Goal: Transaction & Acquisition: Purchase product/service

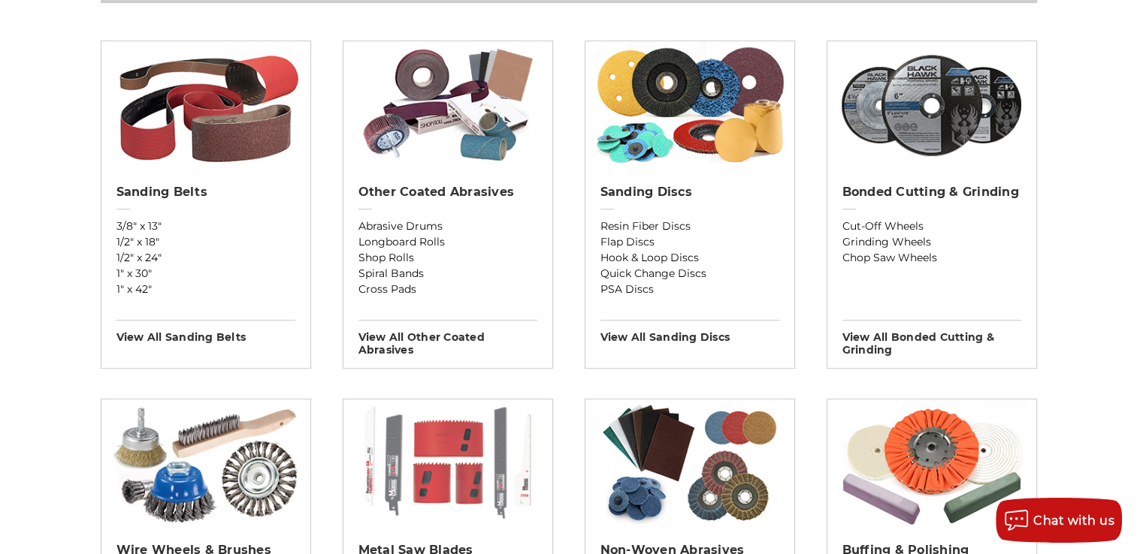
scroll to position [601, 0]
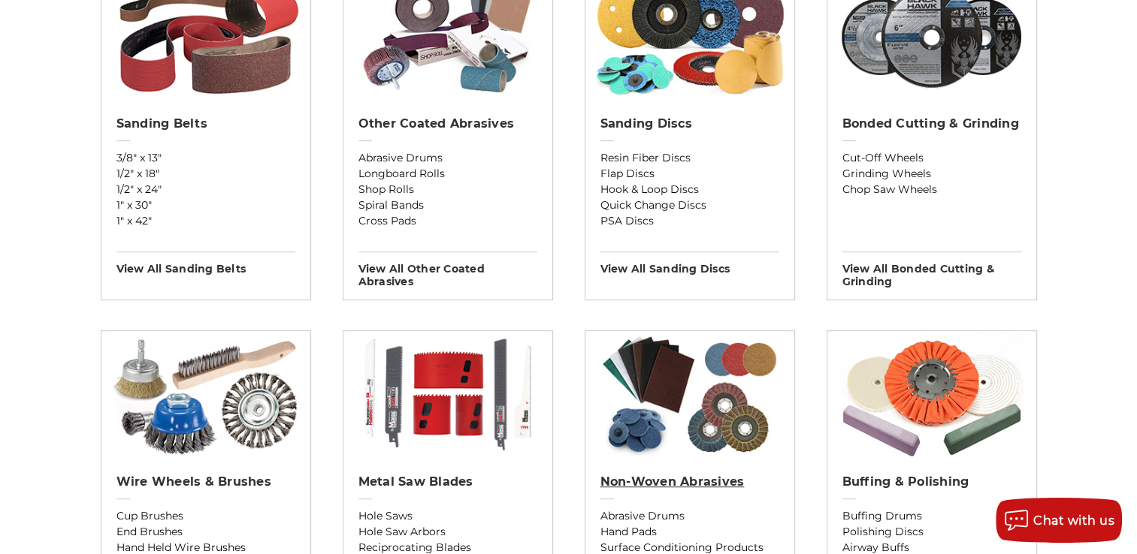
click at [702, 480] on h2 "Non-woven Abrasives" at bounding box center [689, 482] width 179 height 15
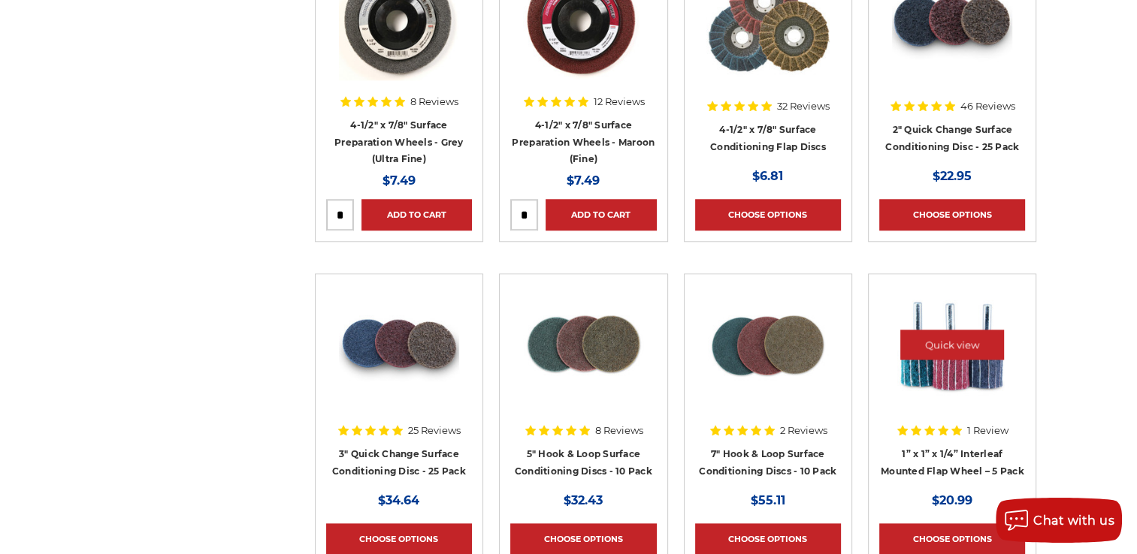
scroll to position [1502, 0]
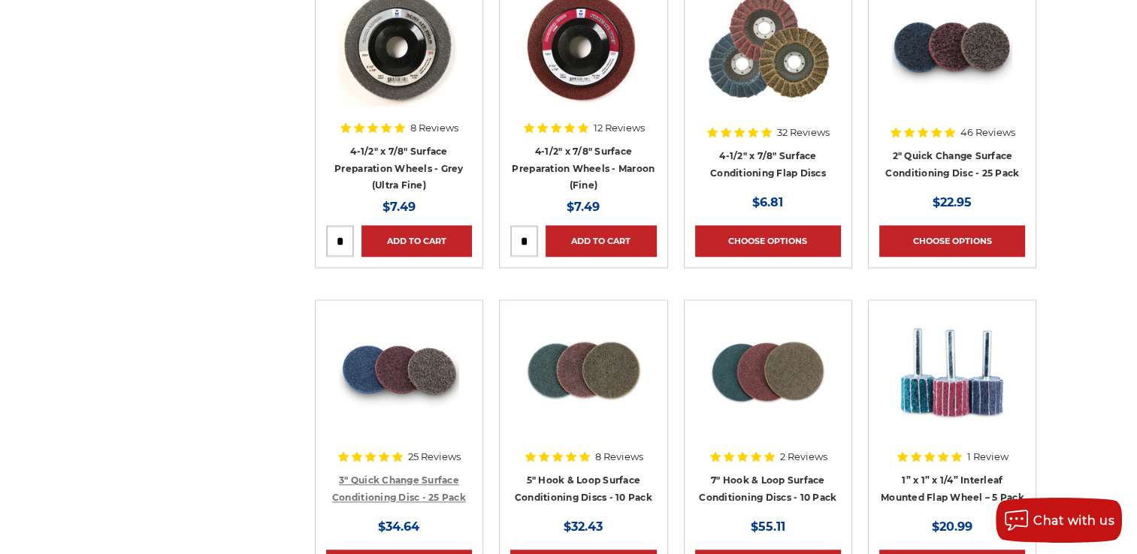
click at [454, 494] on link "3" Quick Change Surface Conditioning Disc - 25 Pack" at bounding box center [399, 489] width 134 height 29
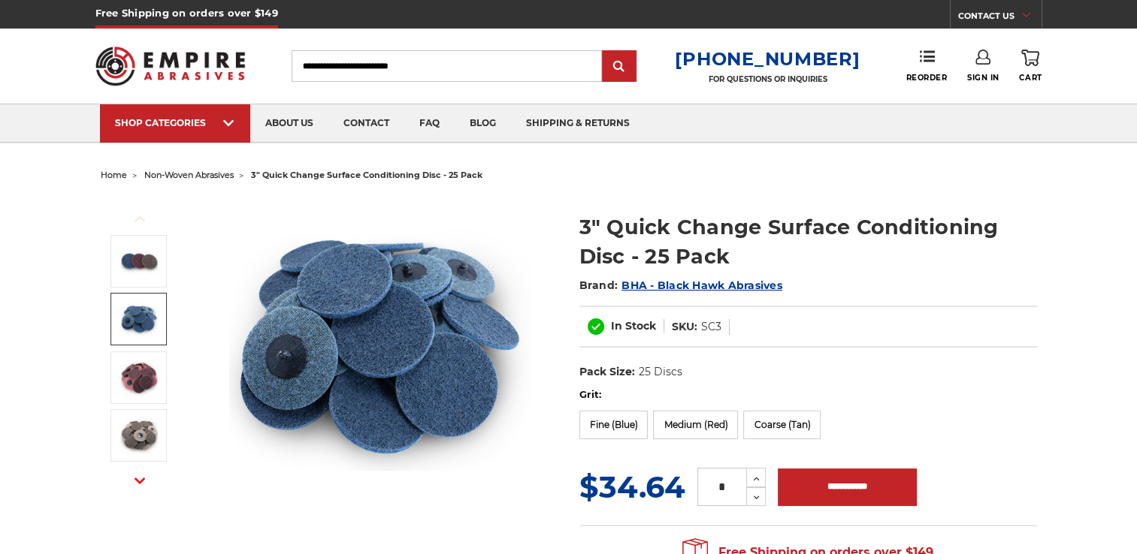
click at [140, 323] on img at bounding box center [139, 319] width 38 height 38
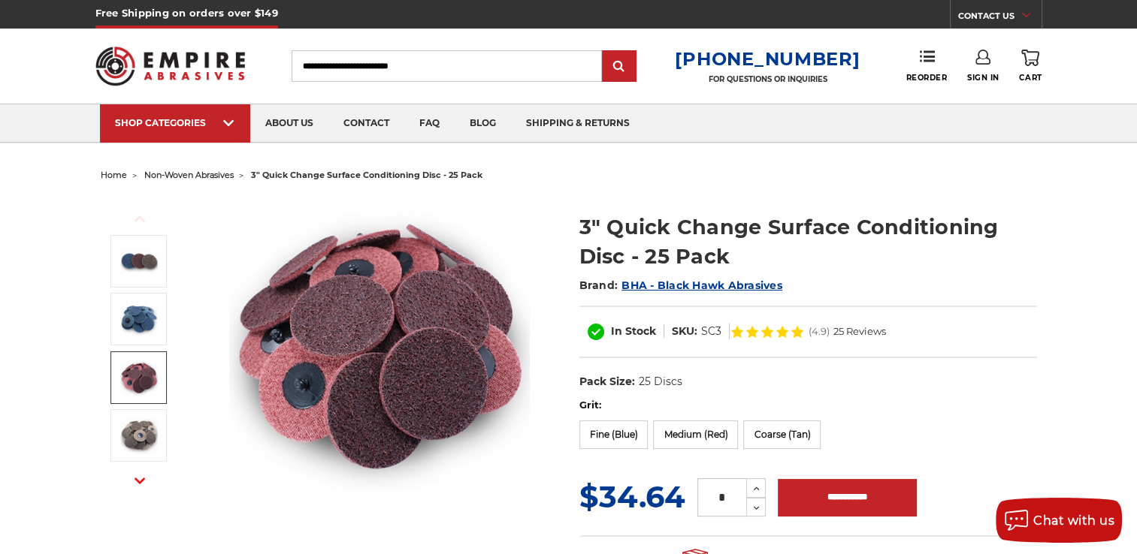
click at [143, 379] on img at bounding box center [139, 378] width 38 height 38
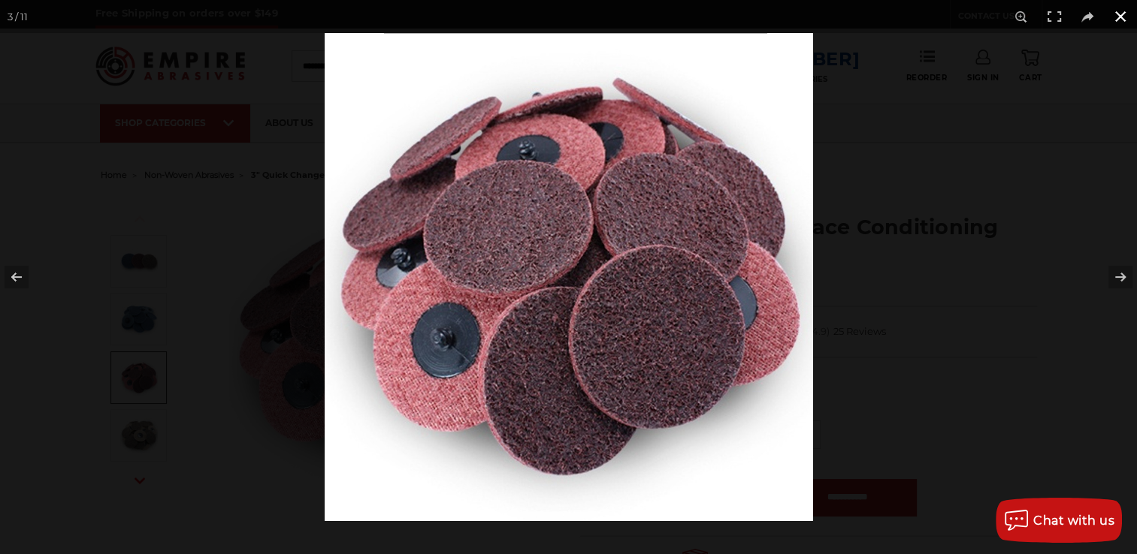
click at [1125, 17] on button at bounding box center [1120, 16] width 33 height 33
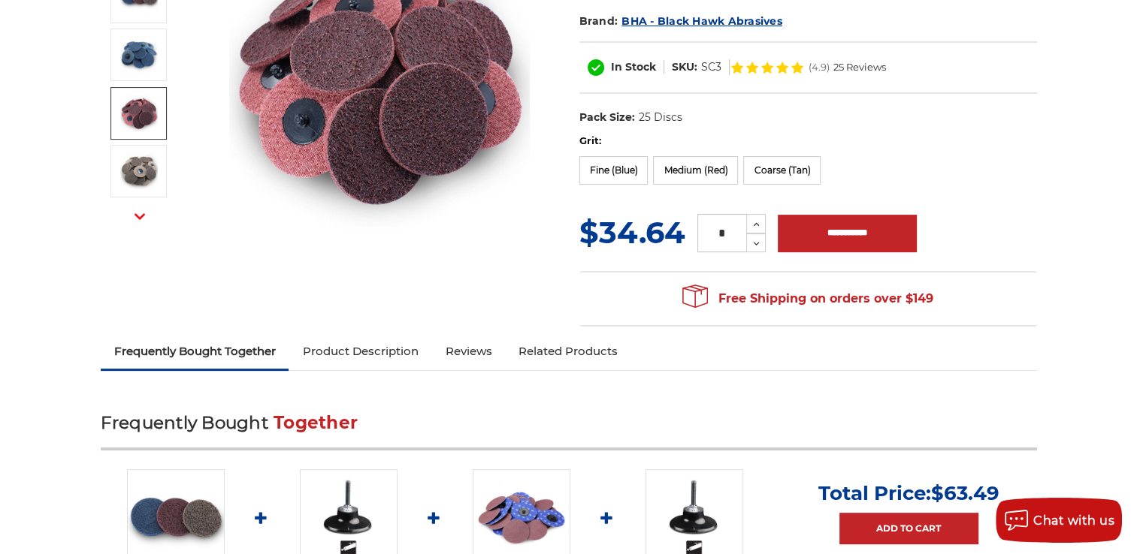
scroll to position [300, 0]
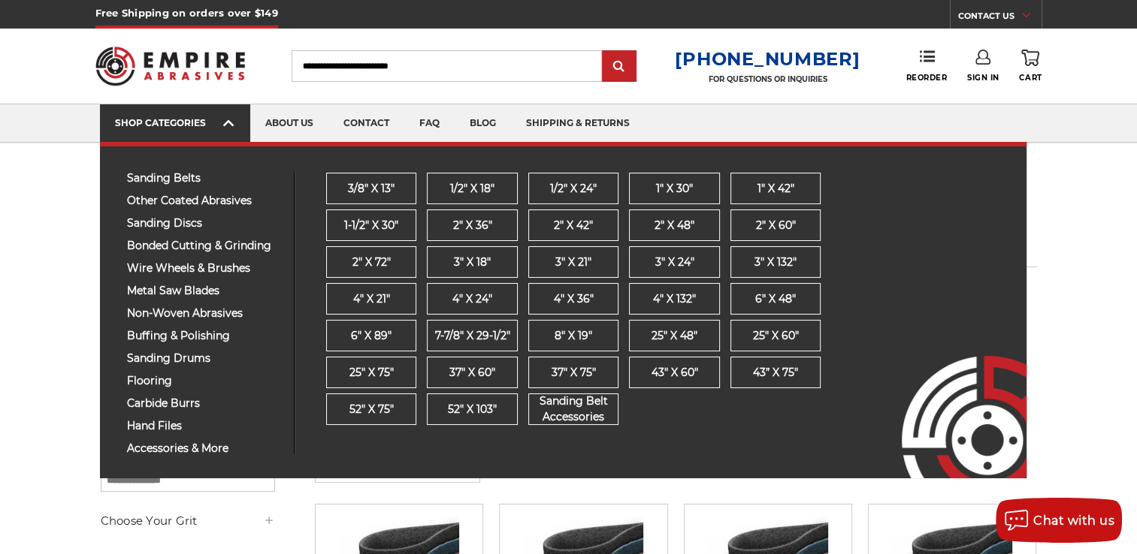
click at [158, 122] on div "SHOP CATEGORIES" at bounding box center [175, 122] width 120 height 11
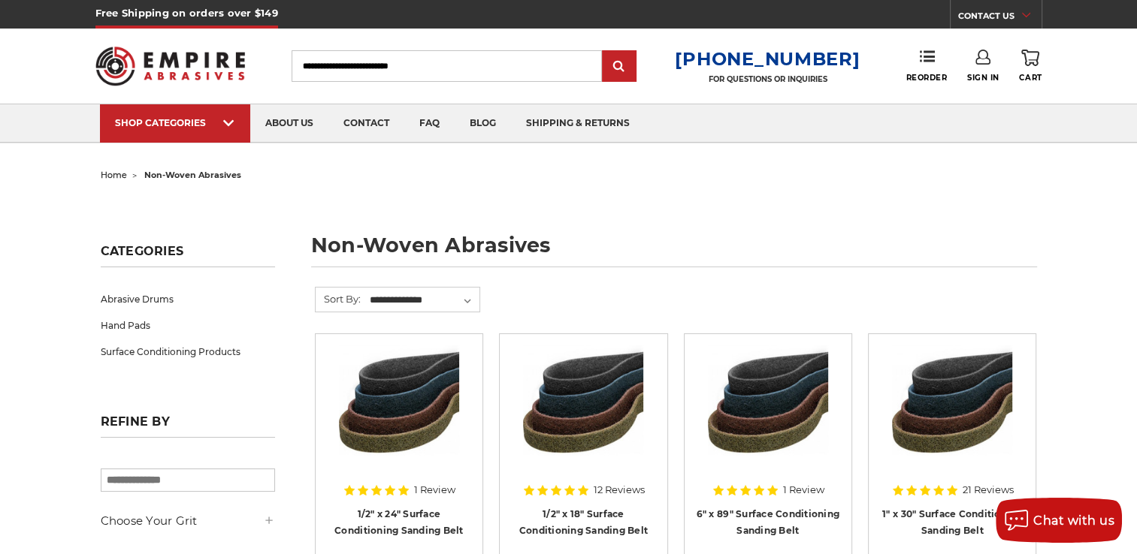
click at [185, 71] on img at bounding box center [170, 66] width 150 height 59
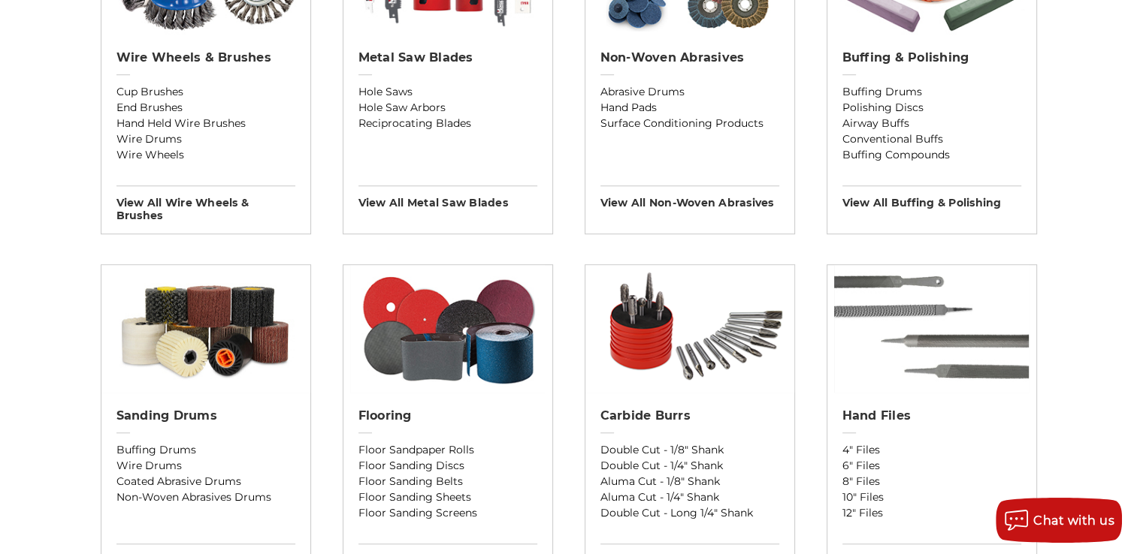
scroll to position [1052, 0]
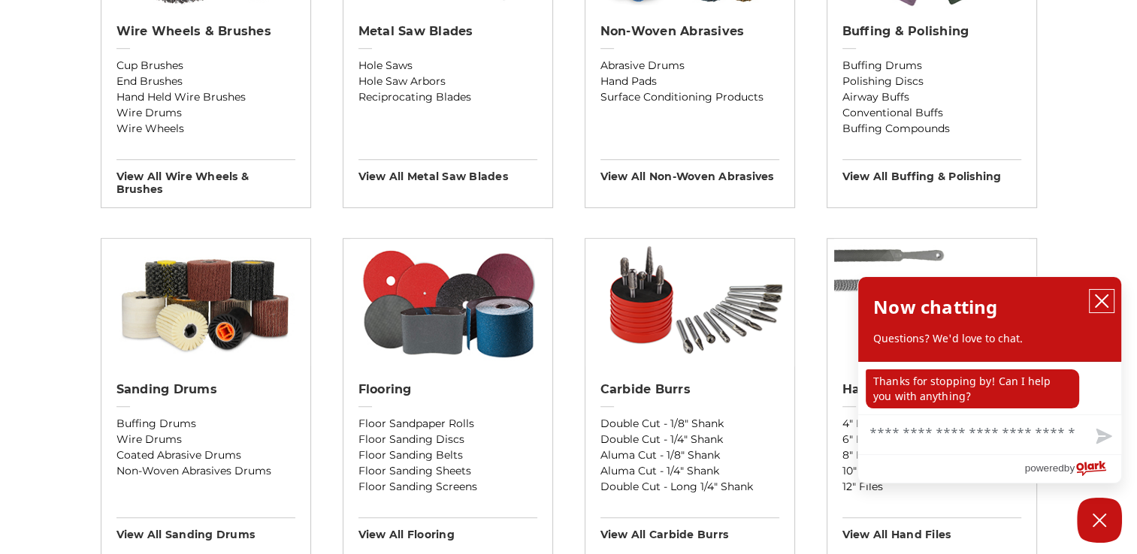
click at [1106, 298] on icon "close chatbox" at bounding box center [1101, 301] width 12 height 12
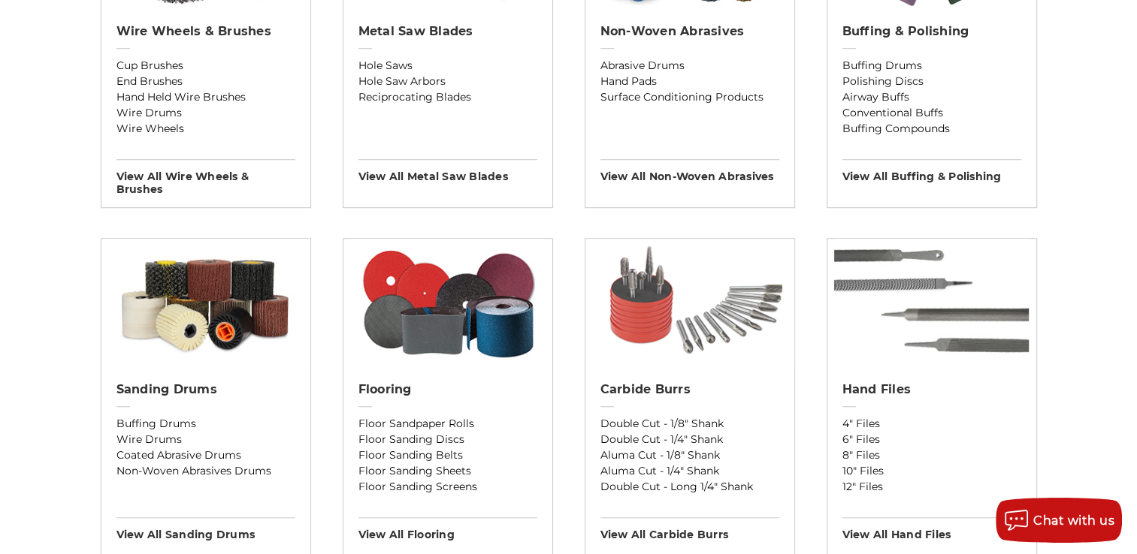
scroll to position [1127, 0]
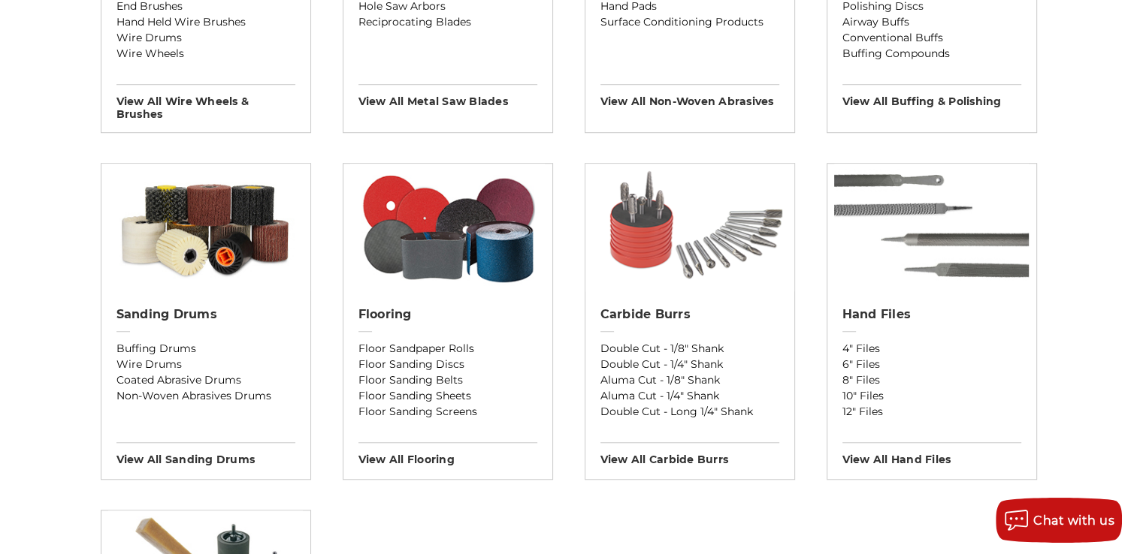
click at [664, 230] on img at bounding box center [689, 228] width 209 height 128
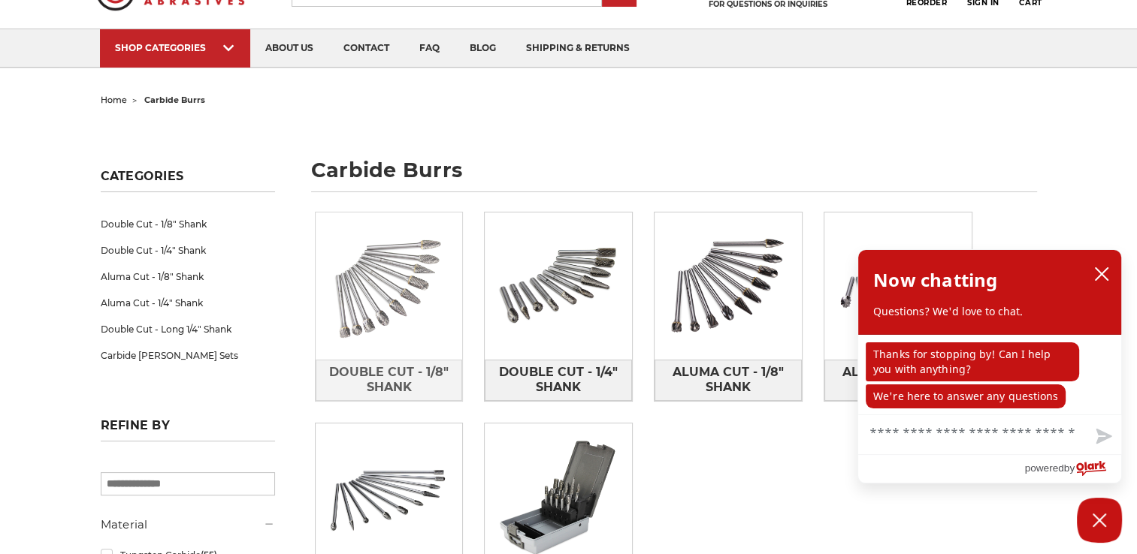
click at [393, 271] on img at bounding box center [389, 286] width 147 height 147
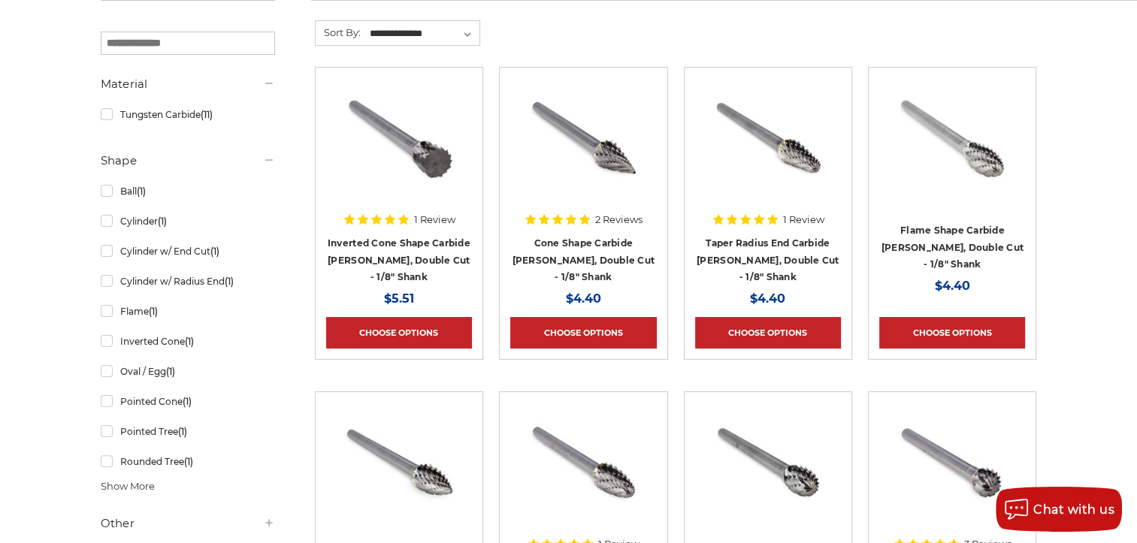
scroll to position [75, 0]
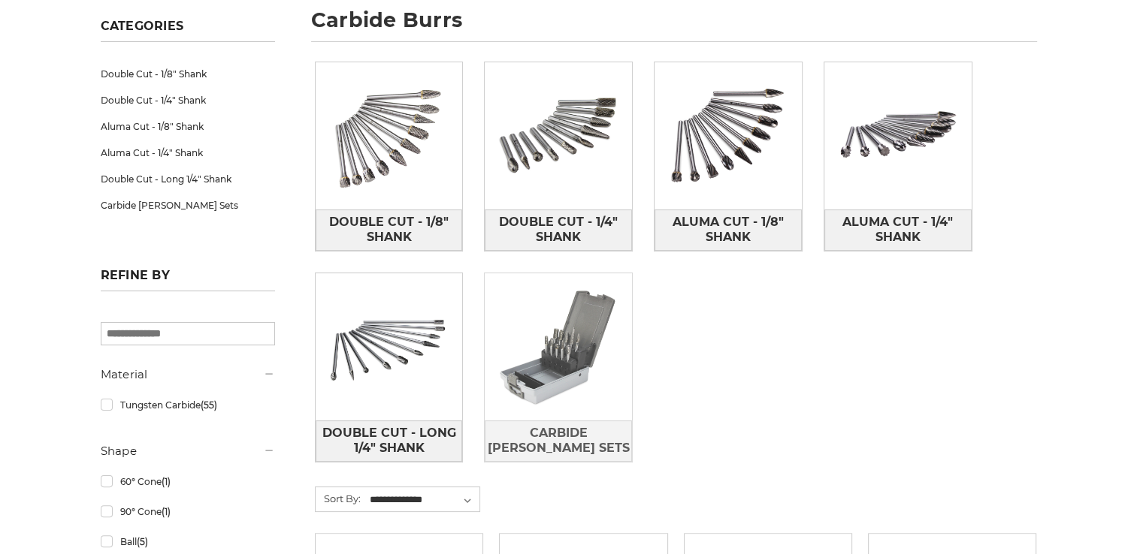
click at [569, 394] on img at bounding box center [558, 346] width 147 height 147
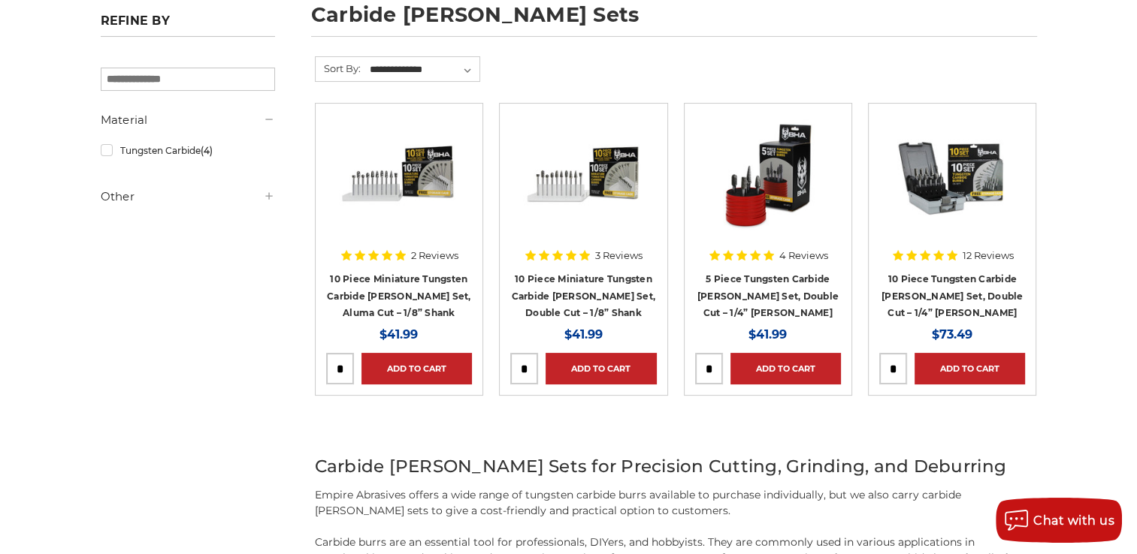
scroll to position [225, 0]
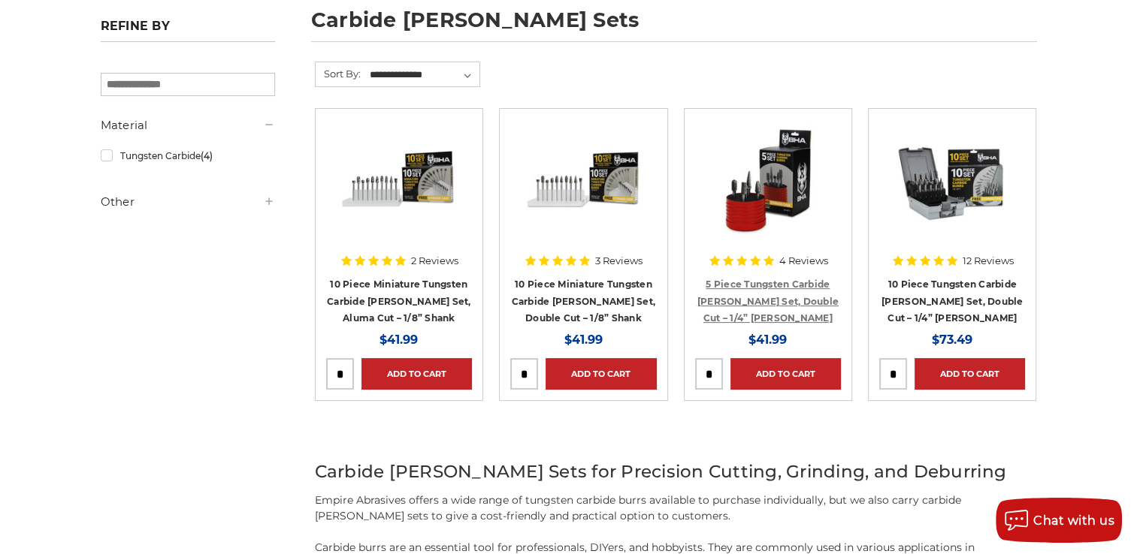
click at [788, 303] on link "5 Piece Tungsten Carbide [PERSON_NAME] Set, Double Cut – 1/4” [PERSON_NAME]" at bounding box center [767, 301] width 141 height 45
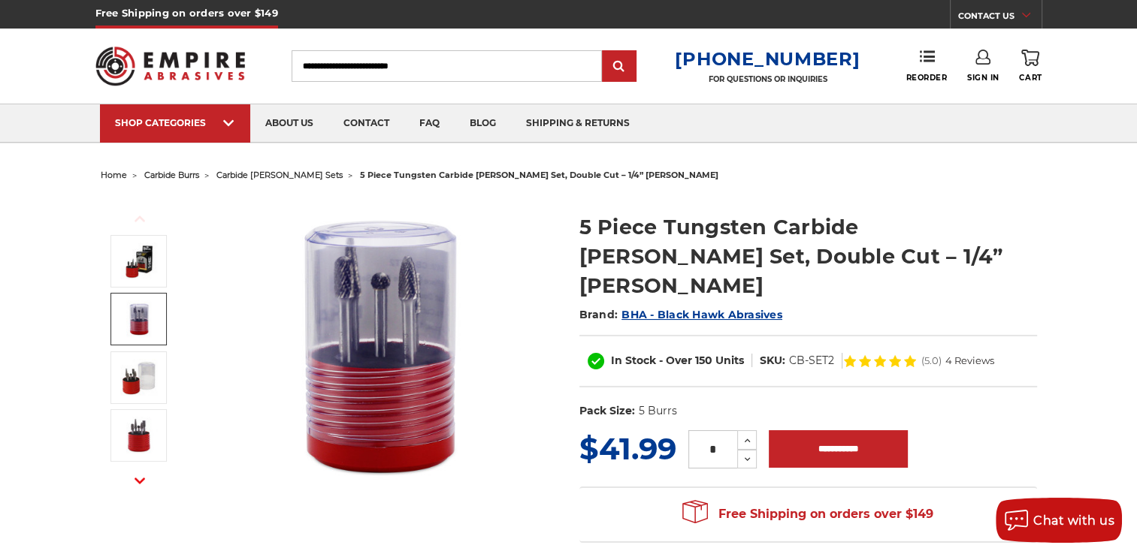
click at [146, 321] on img at bounding box center [139, 319] width 38 height 38
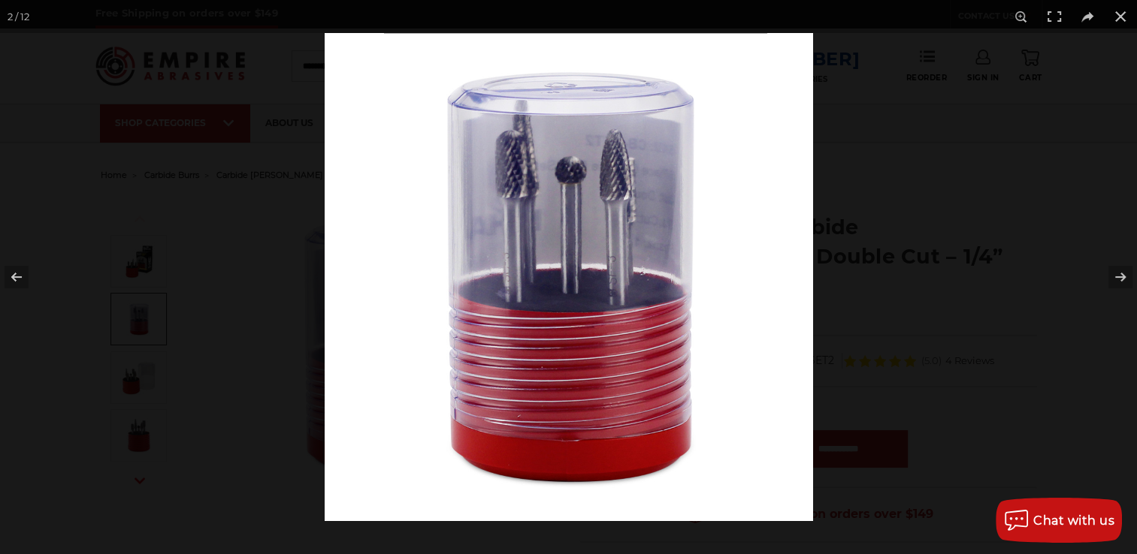
click at [134, 383] on div at bounding box center [568, 277] width 1137 height 554
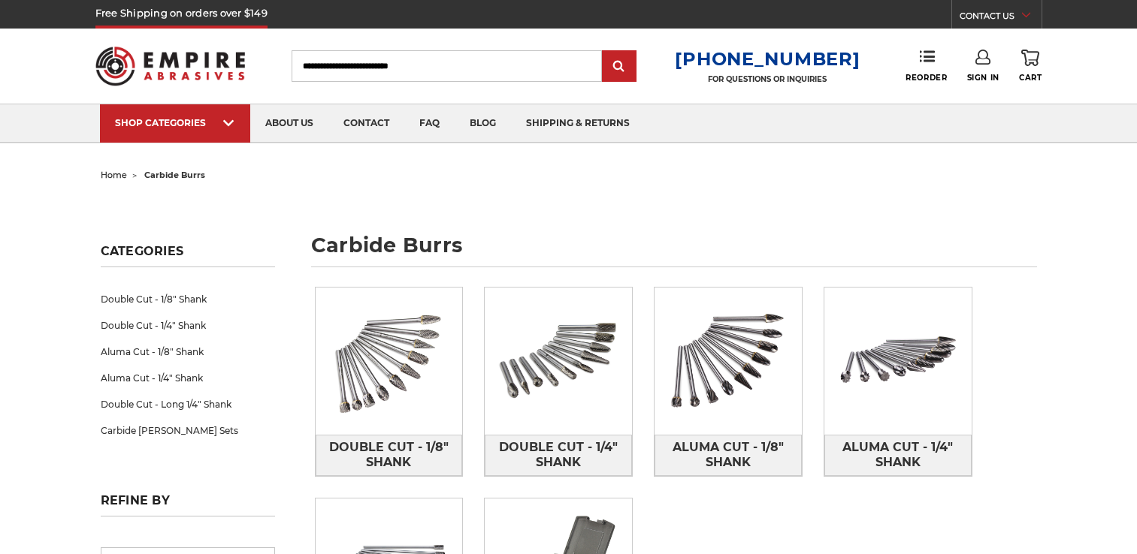
scroll to position [225, 0]
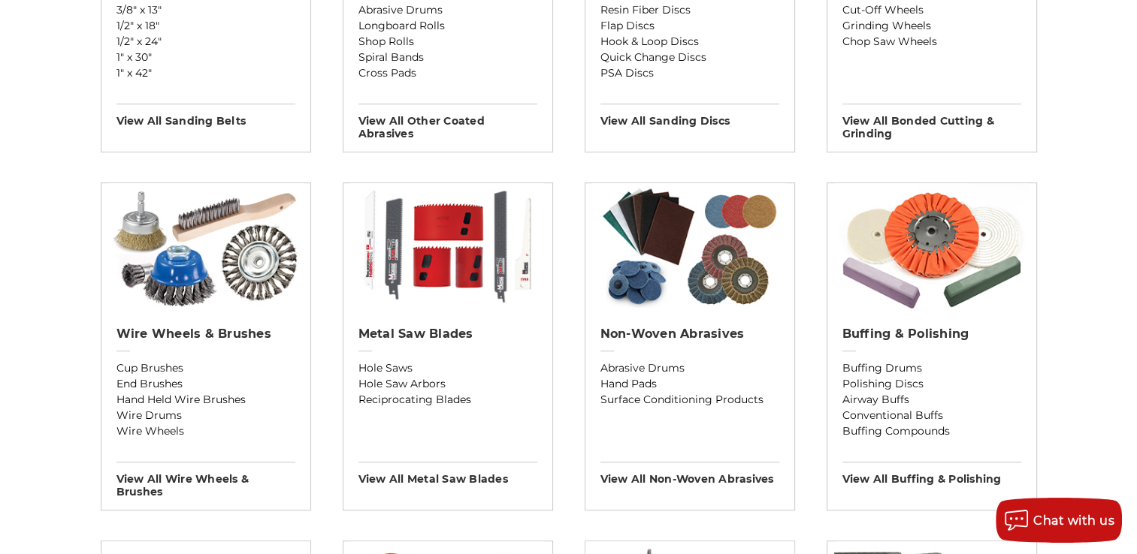
scroll to position [524, 0]
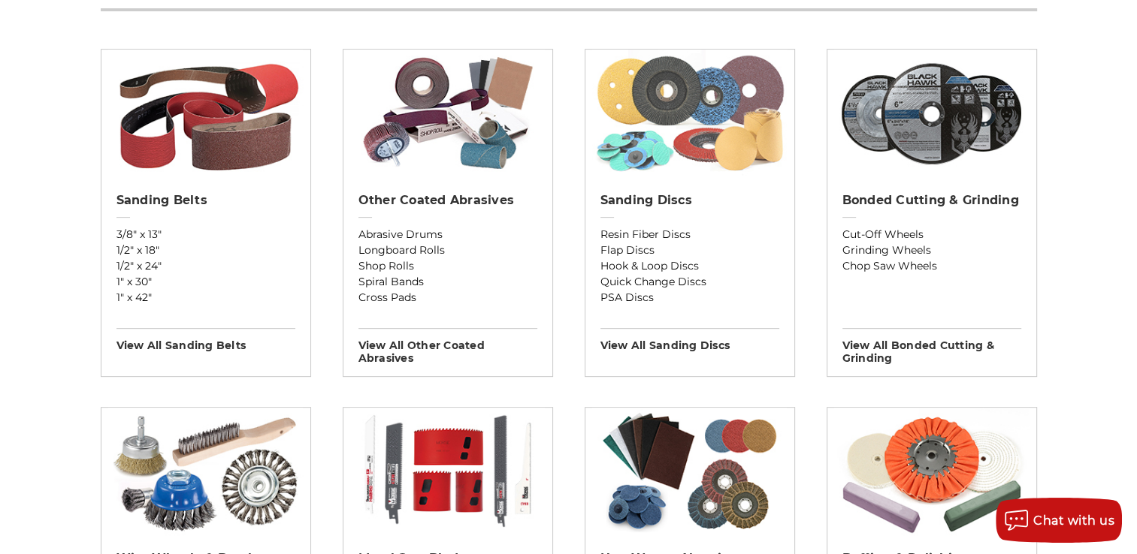
click at [700, 125] on img at bounding box center [689, 114] width 195 height 128
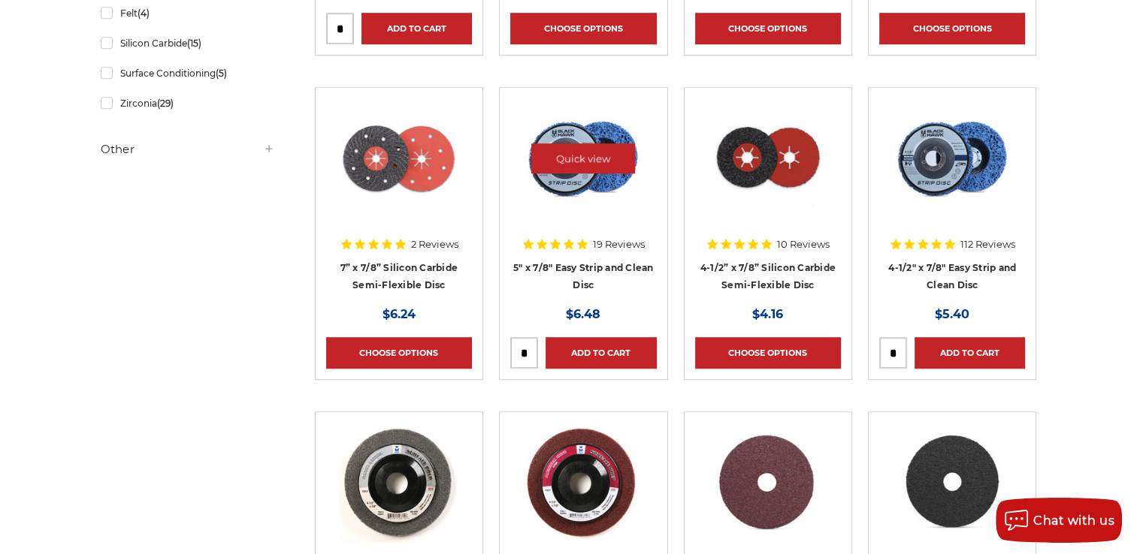
scroll to position [1052, 0]
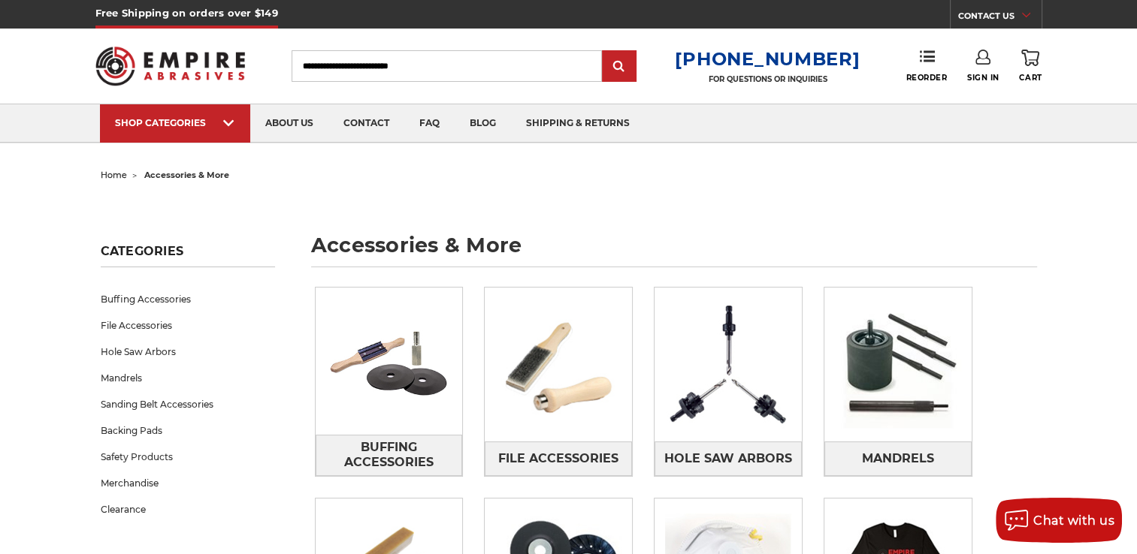
click at [418, 66] on input "Search" at bounding box center [446, 66] width 310 height 32
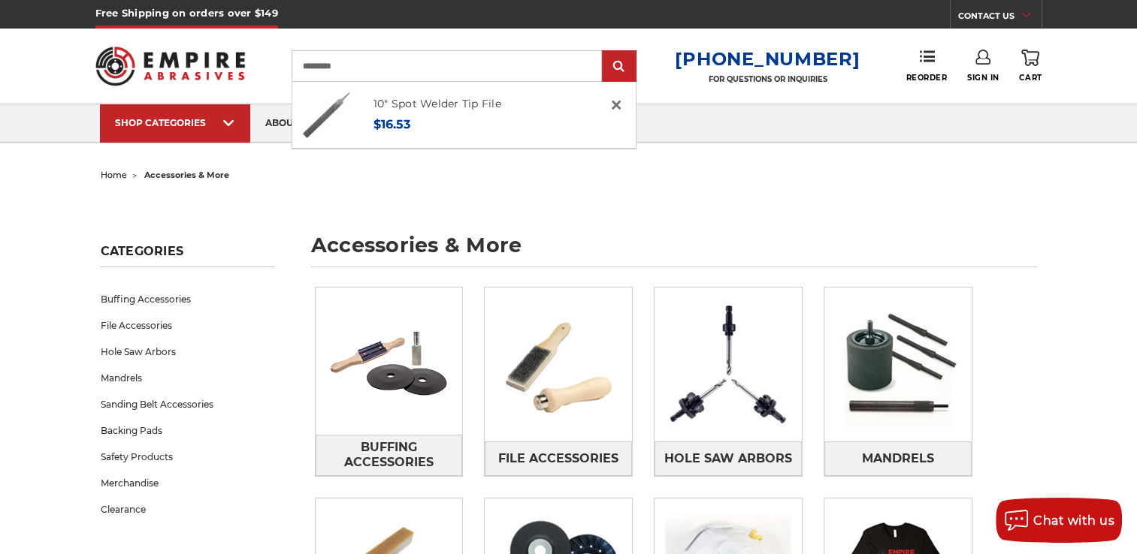
type input "*********"
click at [604, 52] on input "submit" at bounding box center [619, 67] width 30 height 30
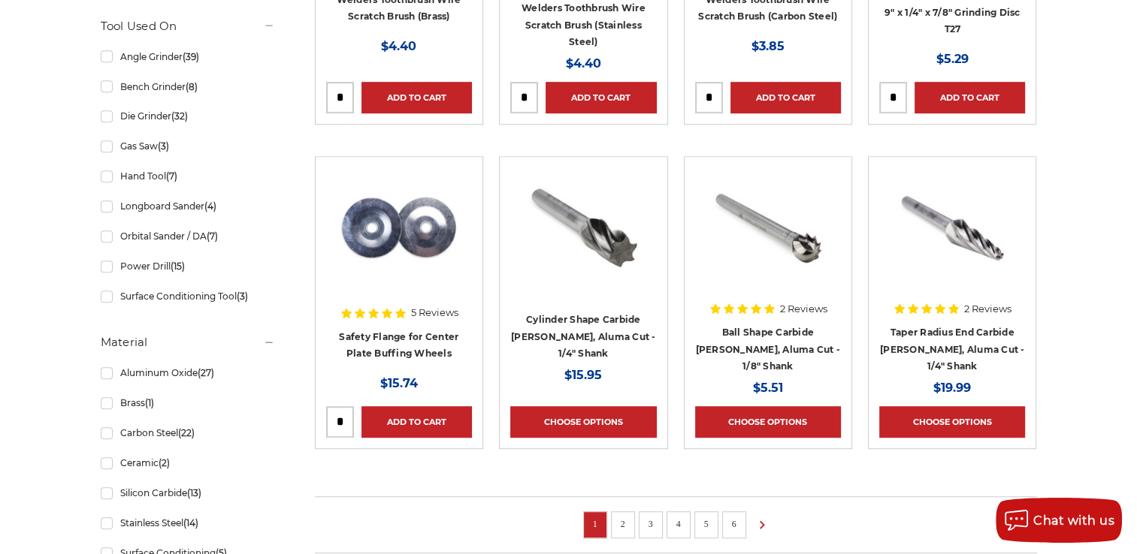
scroll to position [977, 0]
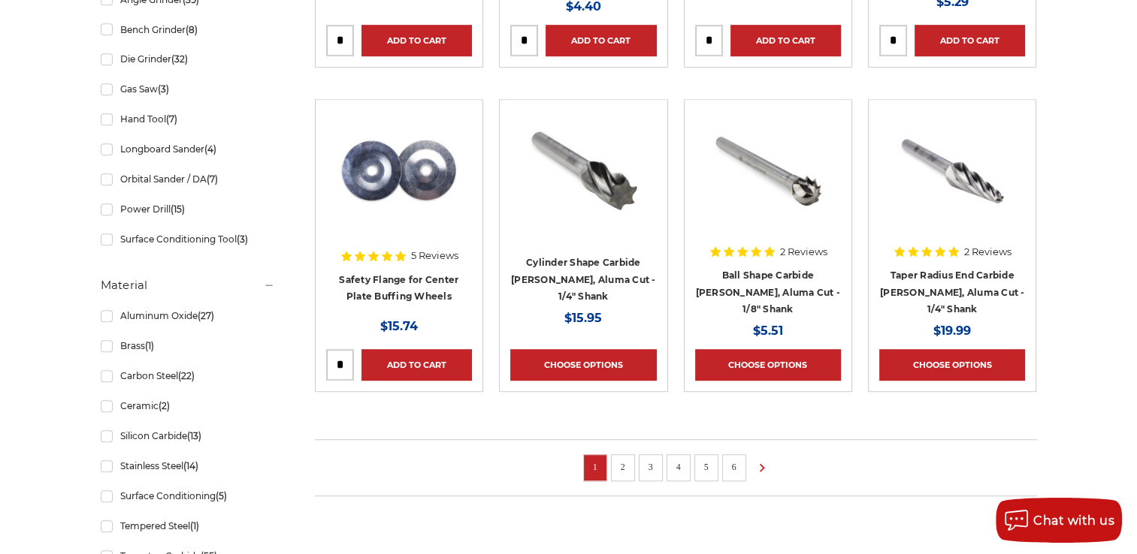
click at [620, 466] on link "2" at bounding box center [622, 467] width 15 height 17
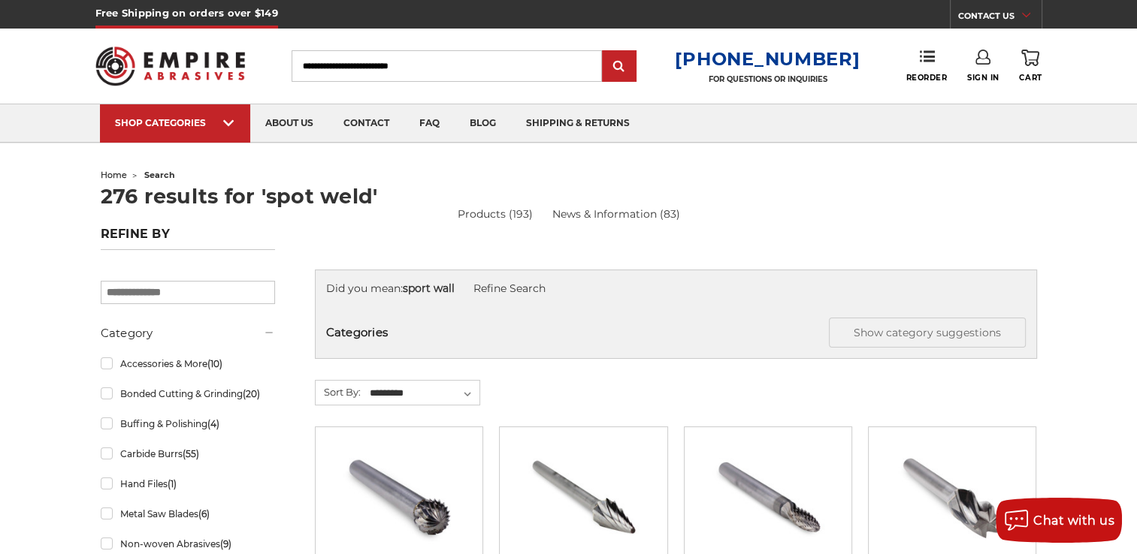
click at [453, 62] on input "Search" at bounding box center [446, 66] width 310 height 32
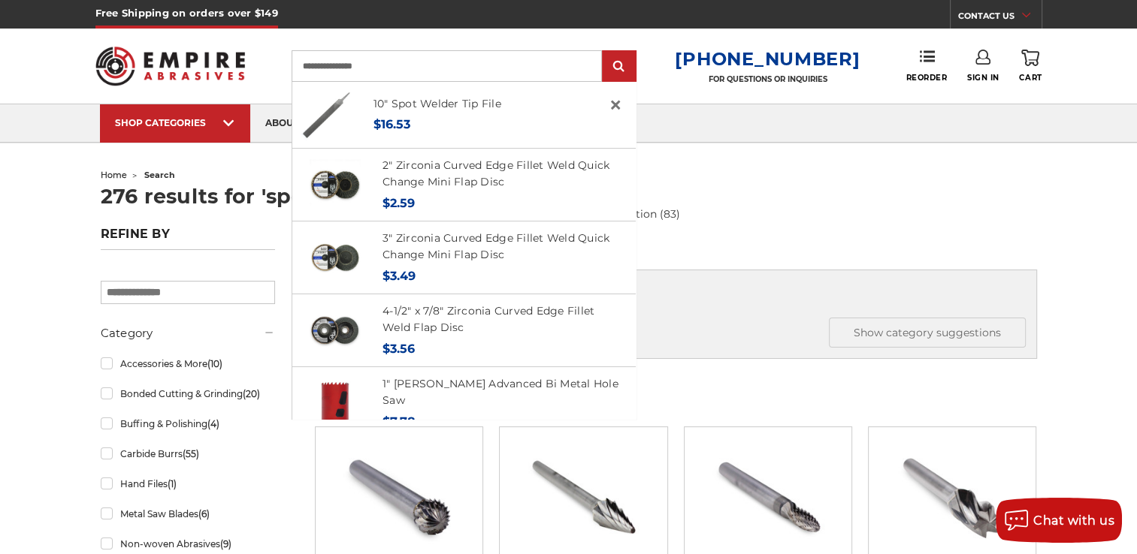
type input "**********"
click at [604, 52] on input "submit" at bounding box center [619, 67] width 30 height 30
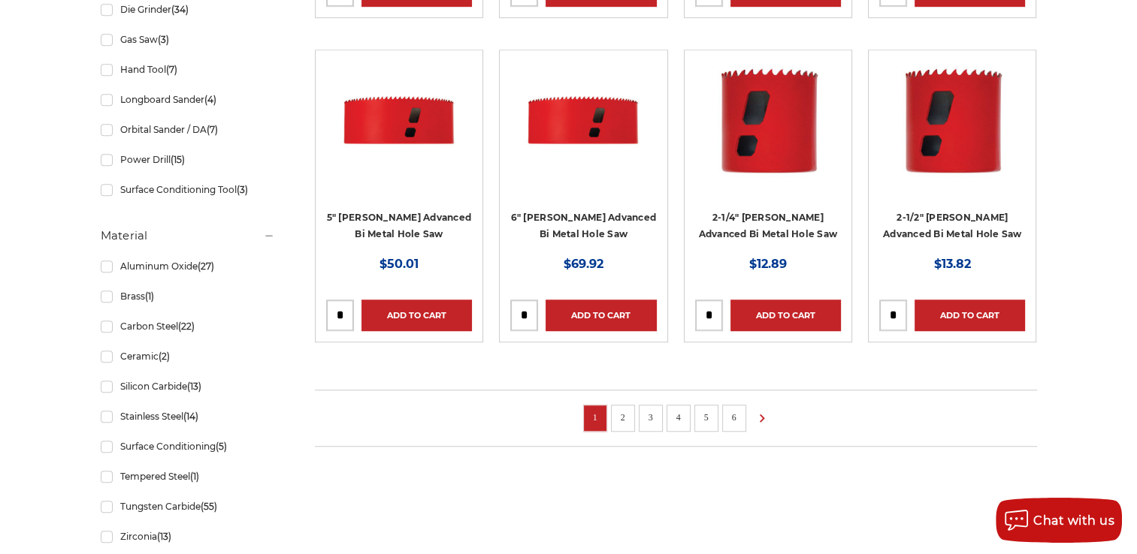
scroll to position [1052, 0]
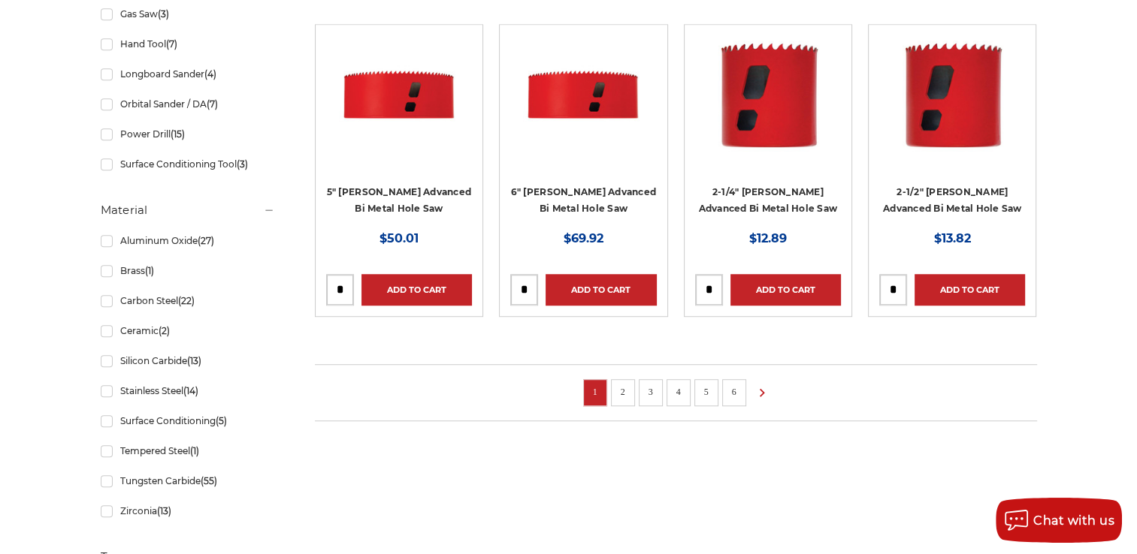
click at [619, 389] on link "2" at bounding box center [622, 392] width 15 height 17
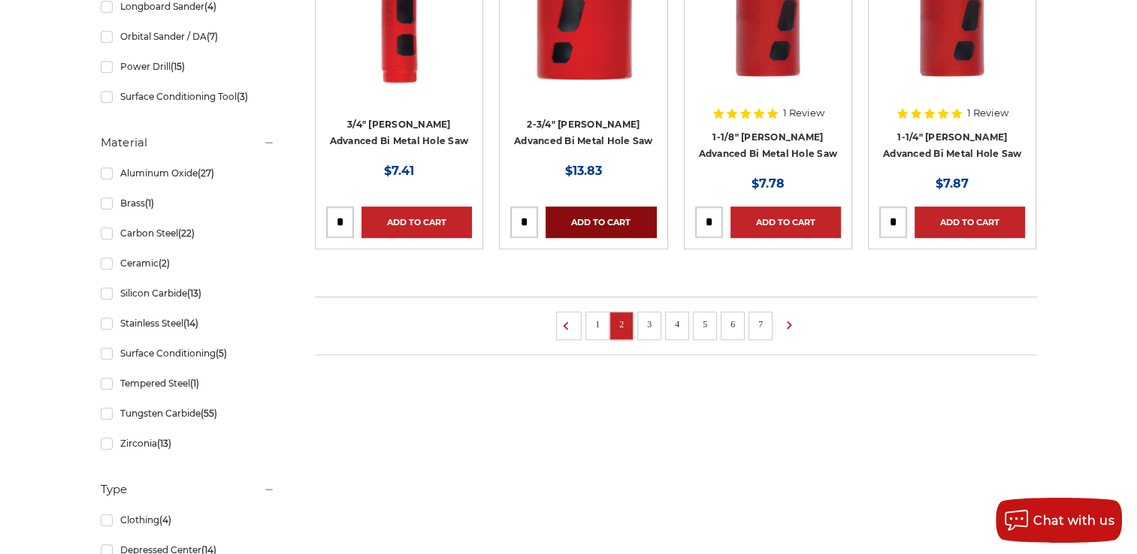
scroll to position [1052, 0]
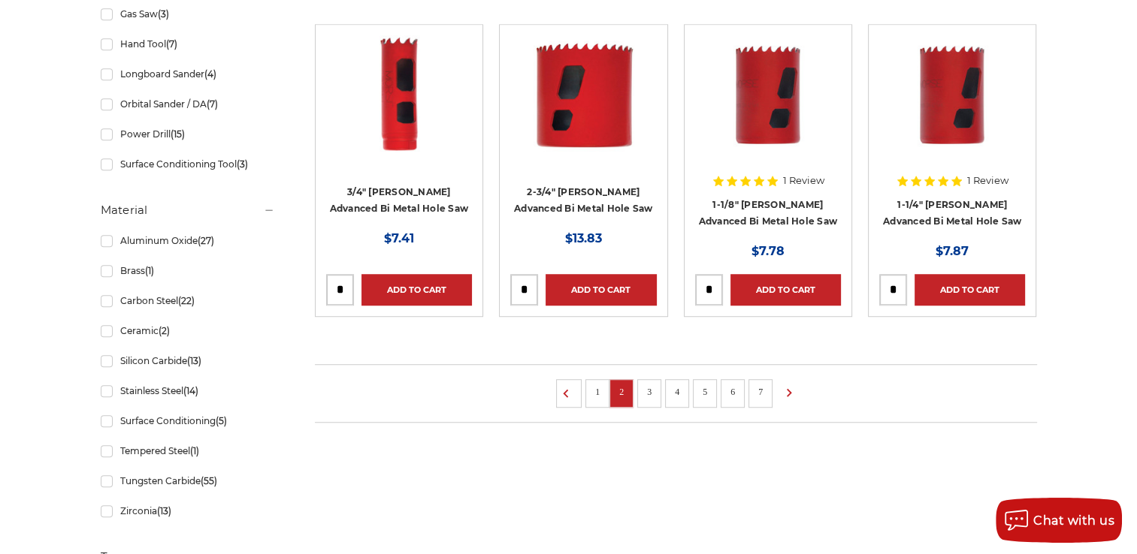
click at [648, 394] on link "3" at bounding box center [649, 392] width 15 height 17
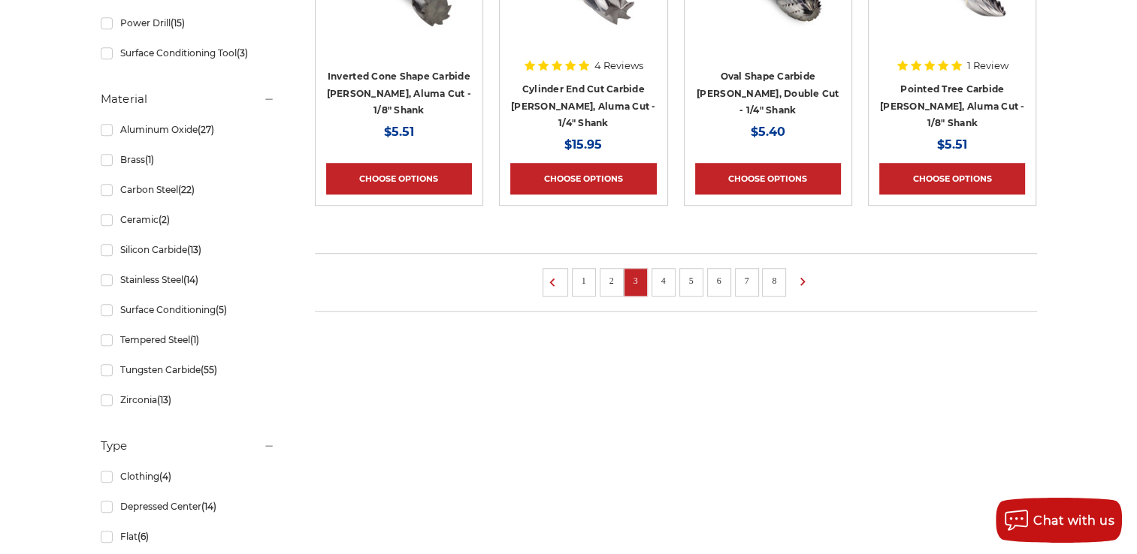
scroll to position [1202, 0]
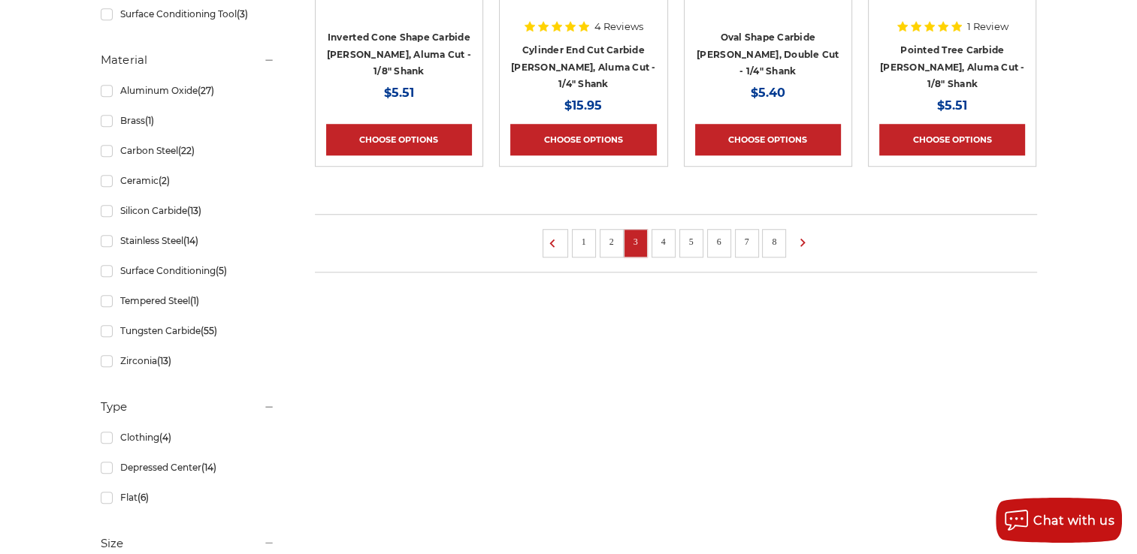
click at [661, 239] on link "4" at bounding box center [663, 242] width 15 height 17
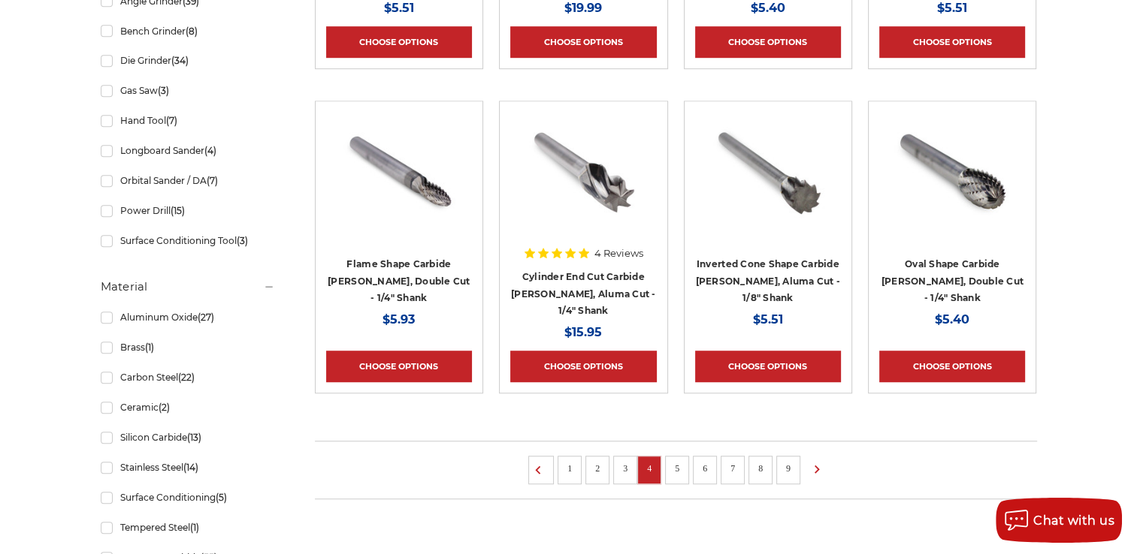
scroll to position [1052, 0]
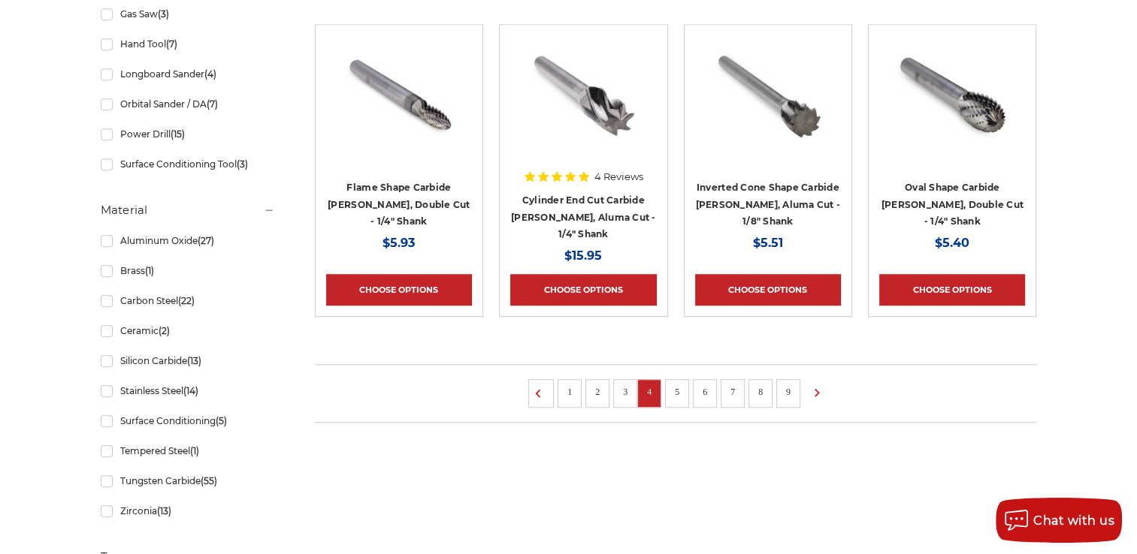
click at [674, 385] on link "5" at bounding box center [676, 392] width 15 height 17
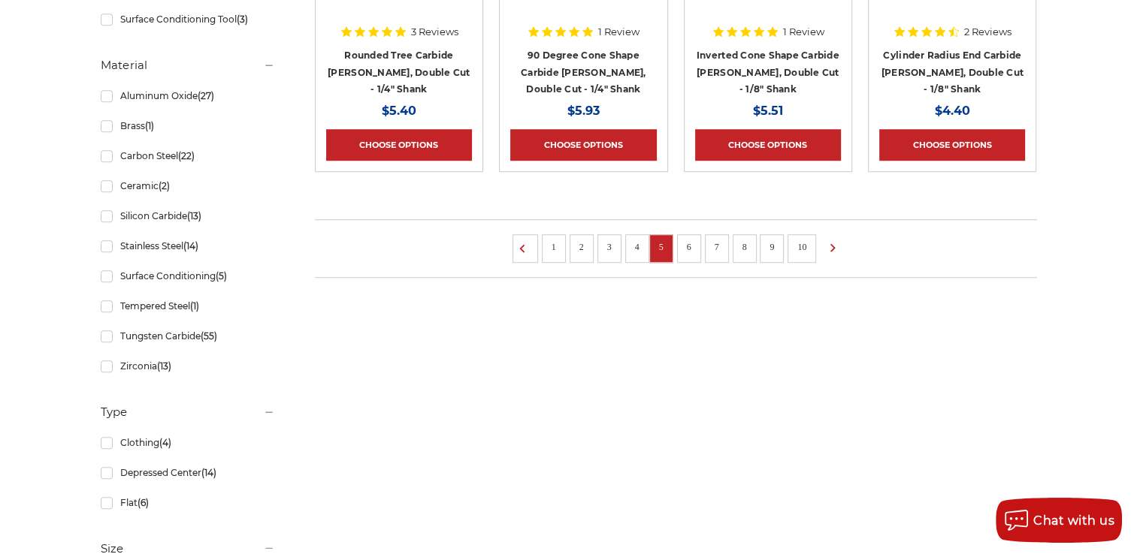
scroll to position [1202, 0]
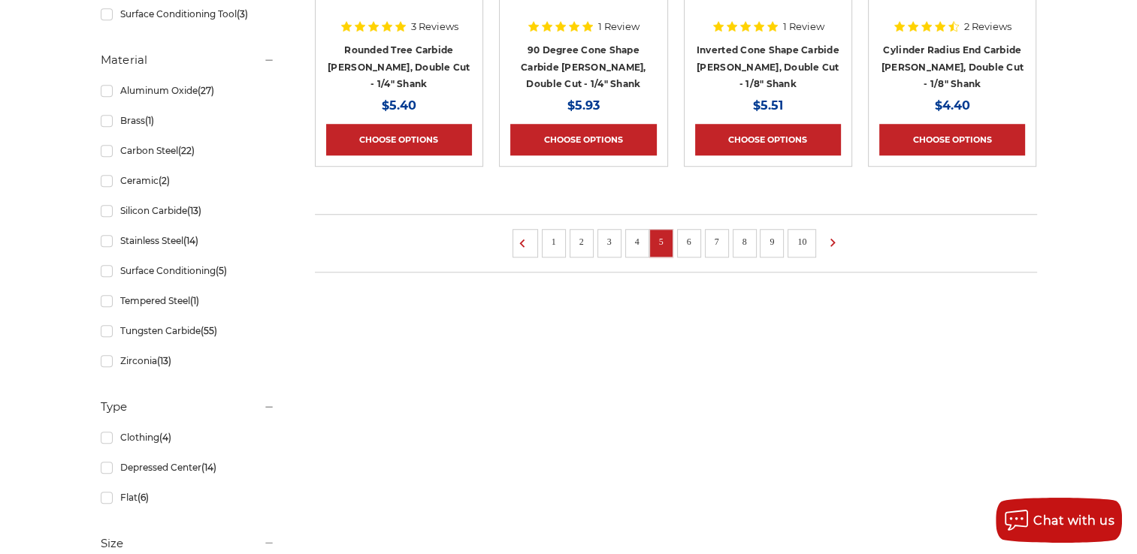
click at [693, 240] on link "6" at bounding box center [688, 242] width 15 height 17
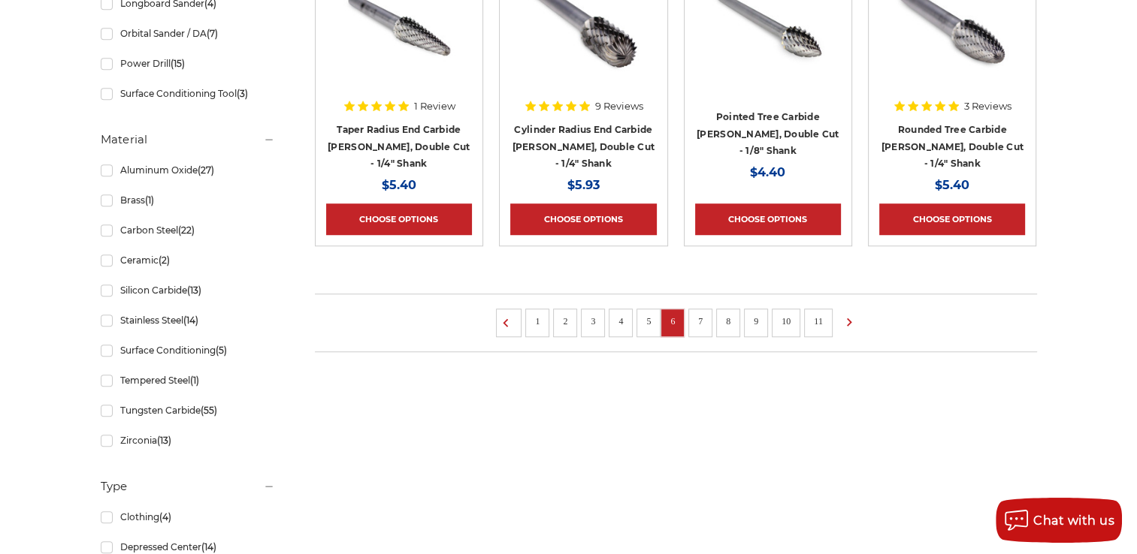
scroll to position [1127, 0]
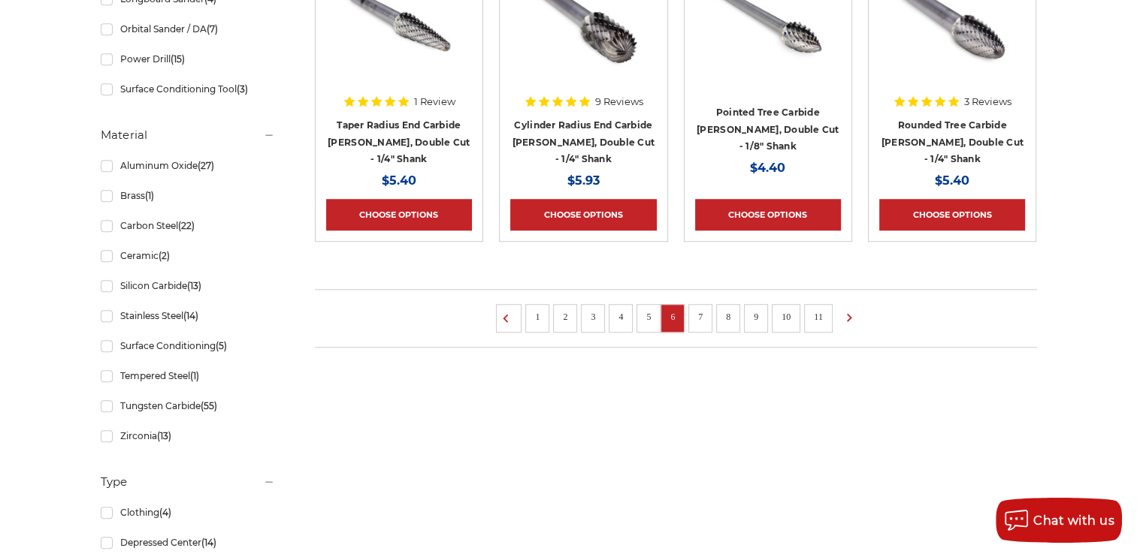
click at [782, 313] on link "10" at bounding box center [786, 317] width 20 height 17
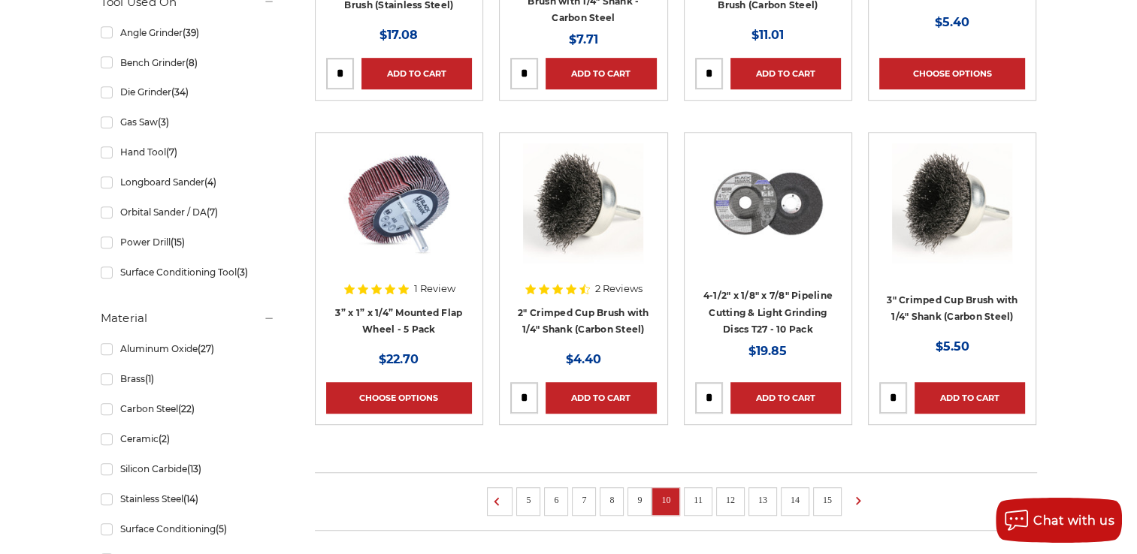
scroll to position [977, 0]
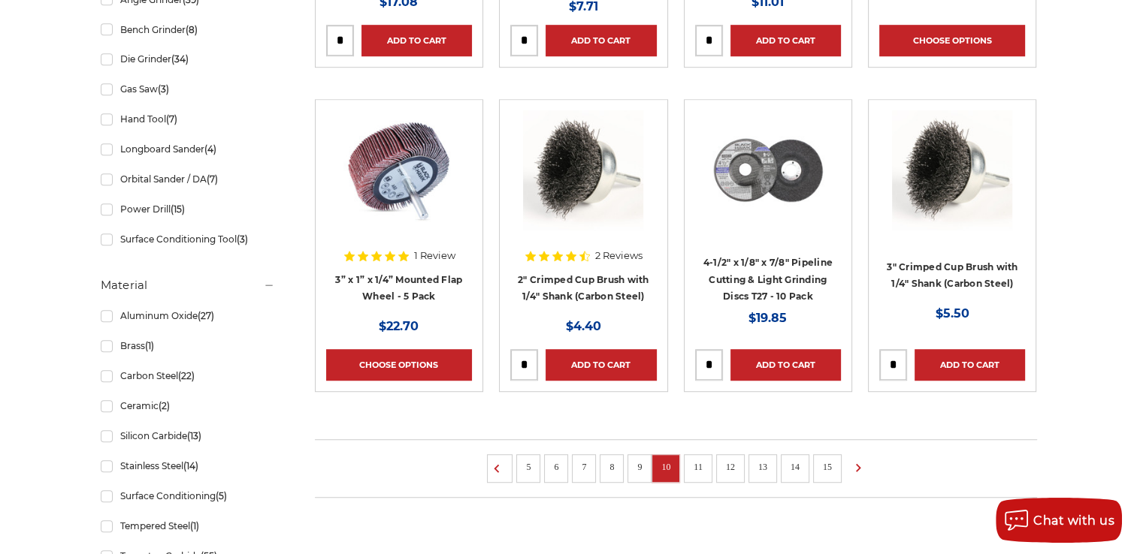
click at [607, 463] on link "8" at bounding box center [611, 467] width 15 height 17
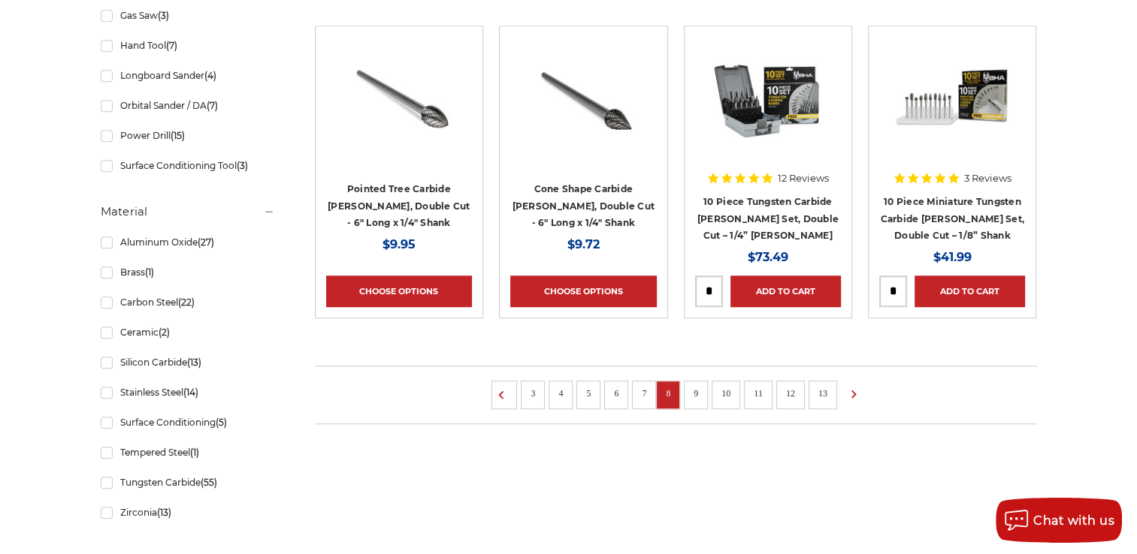
scroll to position [1127, 0]
